Goal: Obtain resource: Download file/media

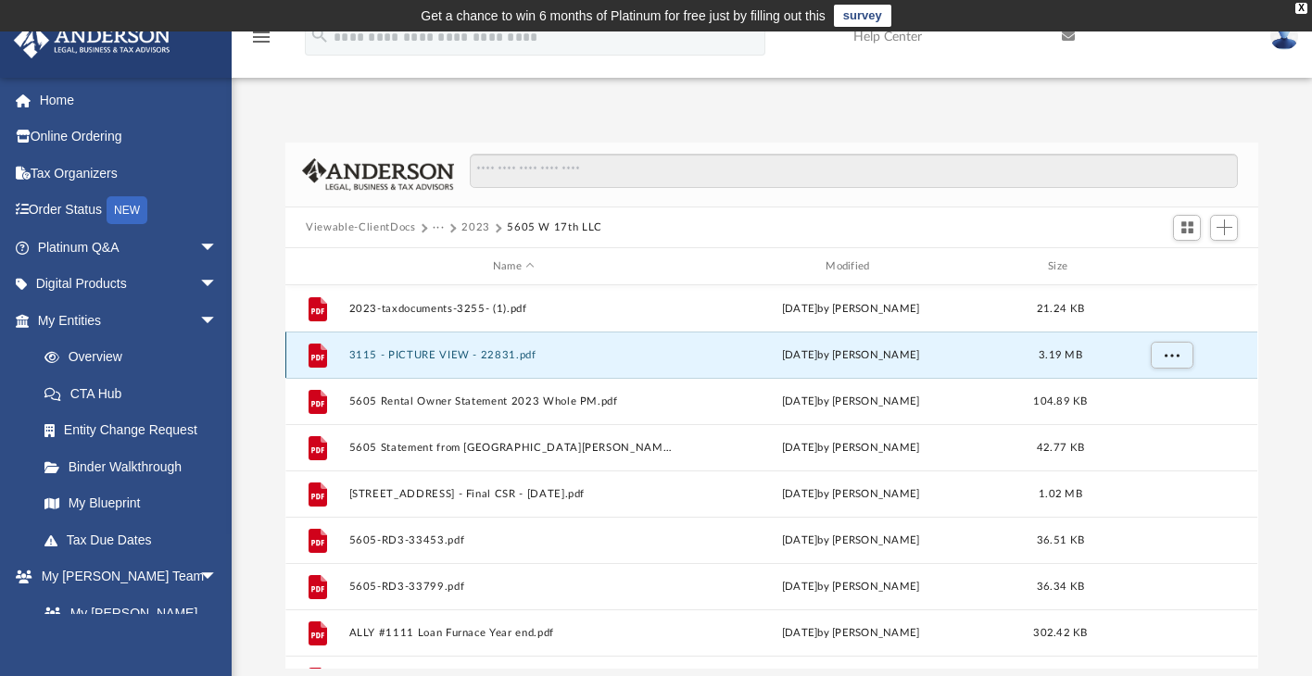
click at [454, 351] on button "3115 - PICTURE VIEW - 22831.pdf" at bounding box center [513, 355] width 329 height 12
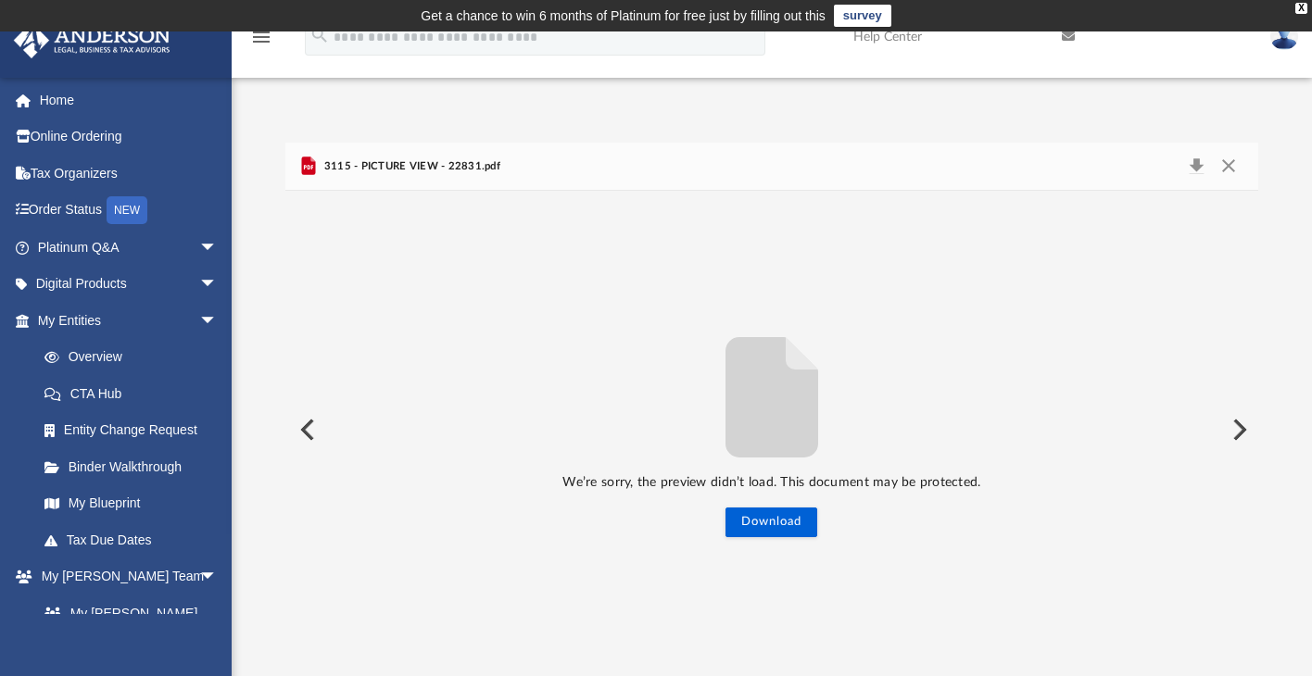
click at [1230, 428] on button "Preview" at bounding box center [1237, 430] width 41 height 52
click at [295, 434] on button "Preview" at bounding box center [305, 430] width 41 height 52
click at [1239, 162] on button "Close" at bounding box center [1228, 167] width 33 height 26
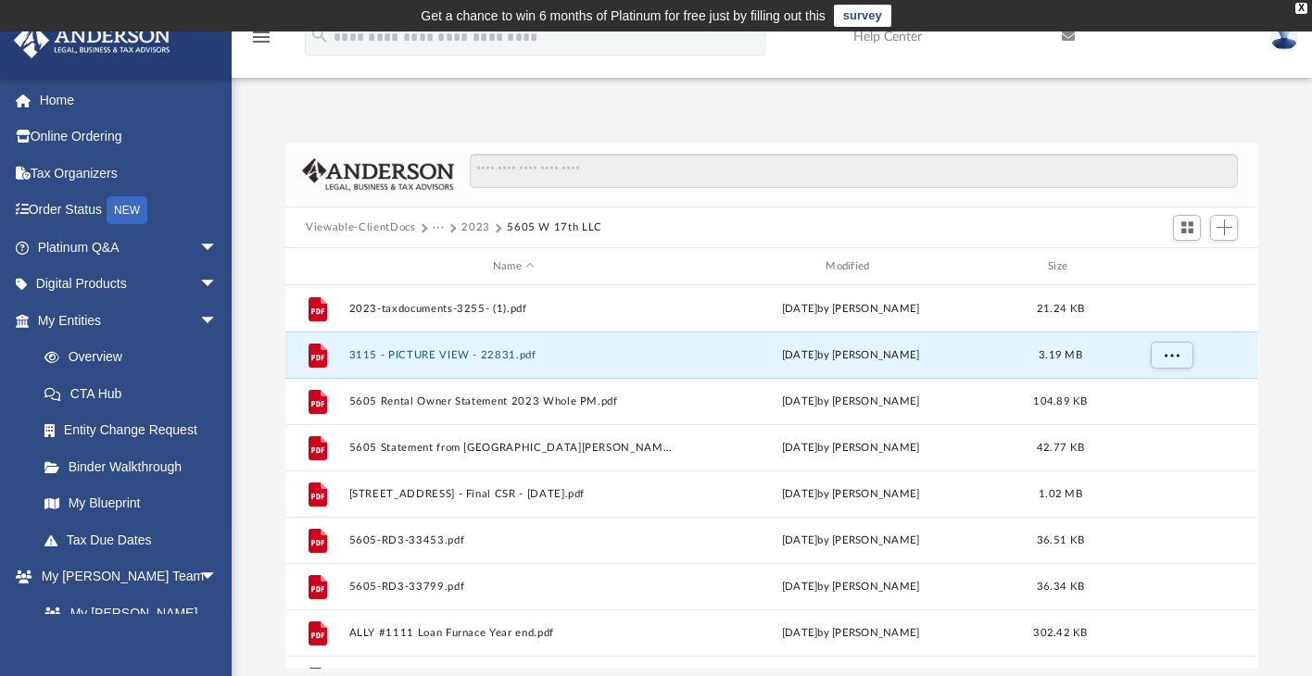
click at [545, 230] on button "5605 W 17th LLC" at bounding box center [554, 228] width 95 height 17
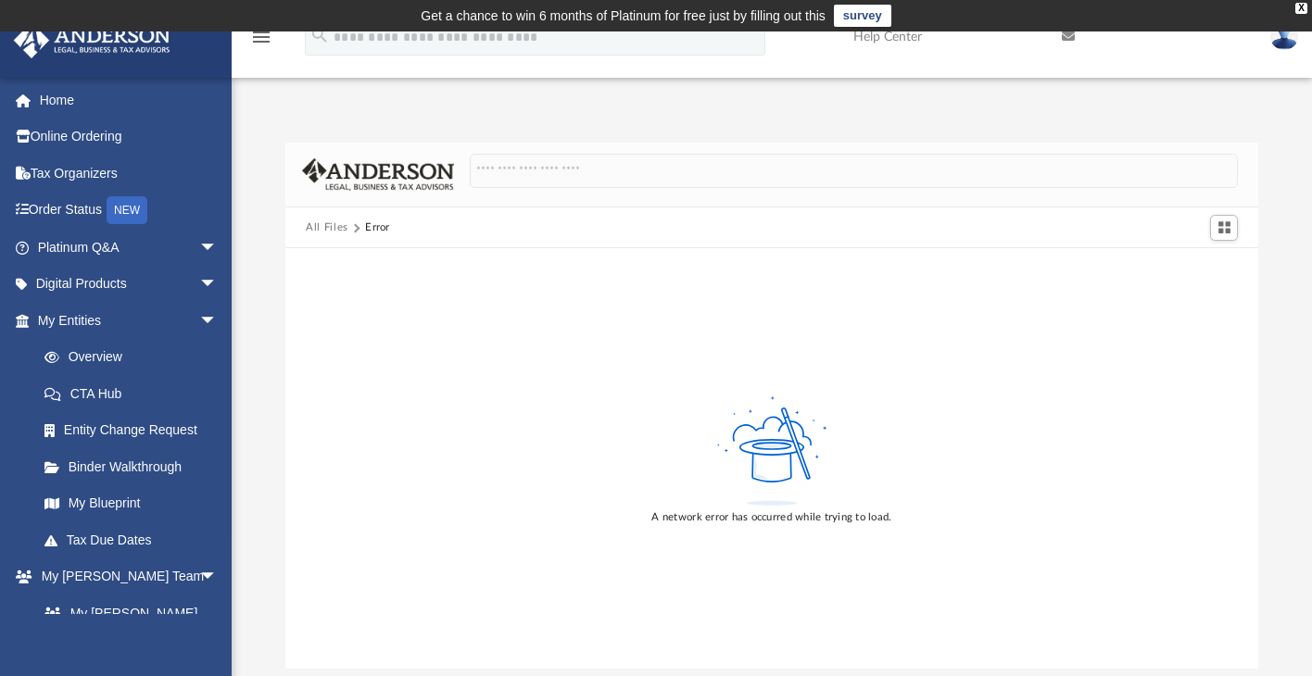
click at [329, 228] on button "All Files" at bounding box center [327, 228] width 43 height 17
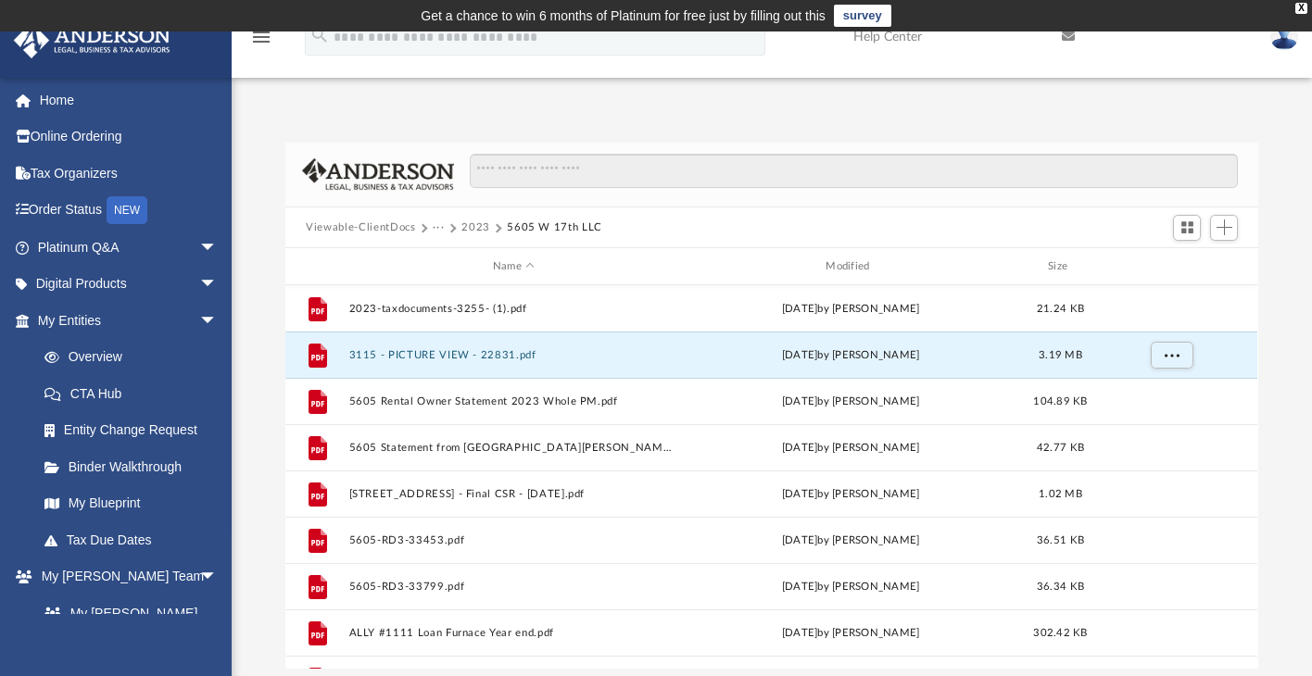
scroll to position [407, 958]
click at [376, 227] on button "Viewable-ClientDocs" at bounding box center [360, 228] width 109 height 17
click at [461, 228] on button "2023" at bounding box center [475, 228] width 29 height 17
